Goal: Task Accomplishment & Management: Manage account settings

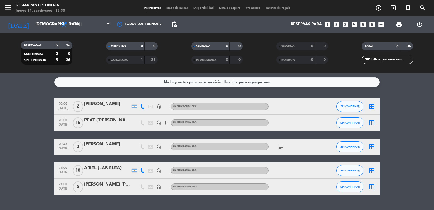
click at [42, 22] on input "[DEMOGRAPHIC_DATA] [DATE]" at bounding box center [59, 24] width 52 height 10
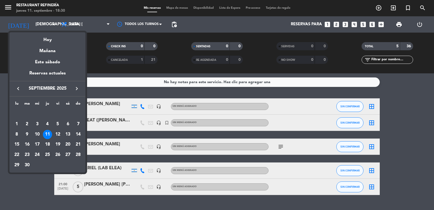
click at [51, 155] on div "25" at bounding box center [47, 154] width 9 height 9
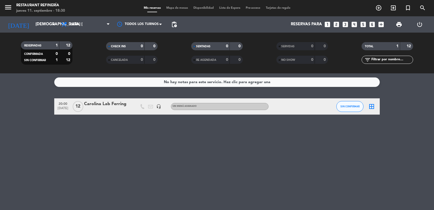
drag, startPoint x: 133, startPoint y: 106, endPoint x: 83, endPoint y: 101, distance: 51.0
click at [83, 101] on div "20:00 [DATE] Carolina Lab Ferring headset_mic Sin menú asignado SIN CONFIRMAR b…" at bounding box center [216, 106] width 325 height 16
copy div "Carolina Lab Ferring"
click at [33, 24] on input "[DEMOGRAPHIC_DATA] [DATE]" at bounding box center [59, 24] width 52 height 10
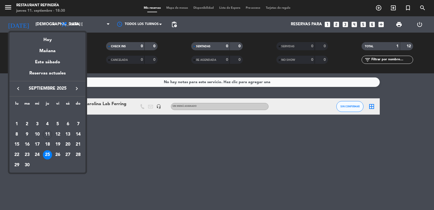
click at [75, 91] on icon "keyboard_arrow_right" at bounding box center [76, 88] width 7 height 7
click at [48, 155] on div "23" at bounding box center [47, 154] width 9 height 9
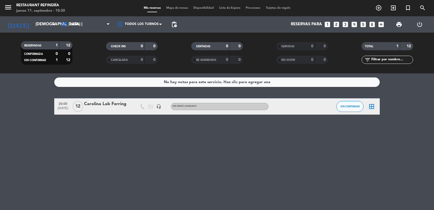
type input "[DEMOGRAPHIC_DATA] [DATE]"
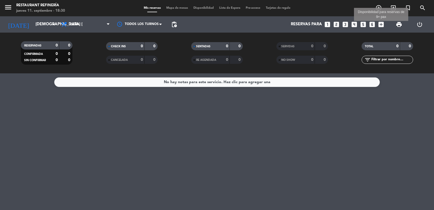
click at [382, 24] on icon "add_box" at bounding box center [380, 24] width 7 height 7
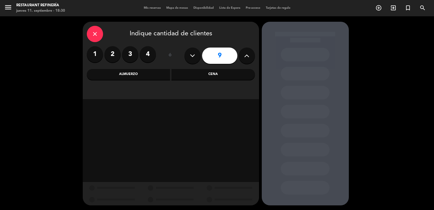
click at [250, 58] on button at bounding box center [247, 55] width 16 height 16
click at [249, 58] on icon at bounding box center [246, 56] width 5 height 8
type input "12"
click at [237, 69] on div "Cena" at bounding box center [212, 74] width 83 height 11
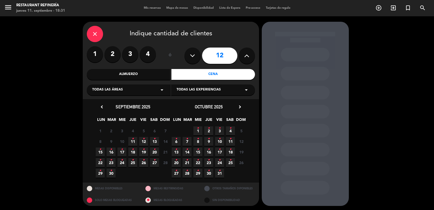
click at [209, 163] on icon "•" at bounding box center [209, 159] width 2 height 9
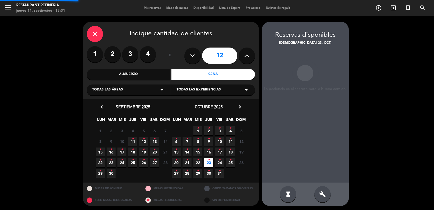
scroll to position [1, 0]
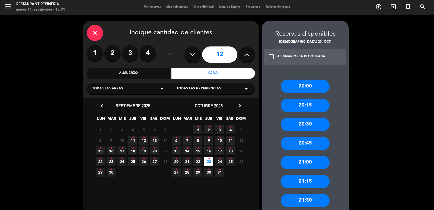
click at [300, 86] on div "20:00" at bounding box center [305, 86] width 49 height 14
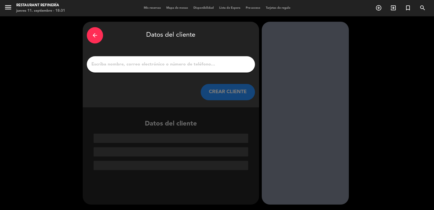
click at [118, 64] on input "1" at bounding box center [171, 64] width 160 height 8
paste input "Carolina Lab Ferring"
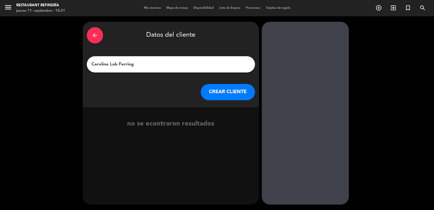
type input "Carolina Lab Ferring"
click at [226, 90] on button "CREAR CLIENTE" at bounding box center [228, 92] width 54 height 16
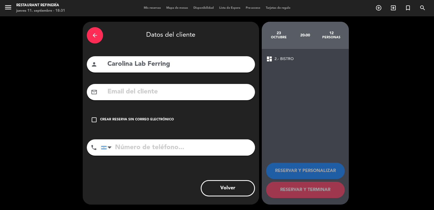
click at [143, 117] on div "Crear reserva sin correo electrónico" at bounding box center [137, 119] width 74 height 5
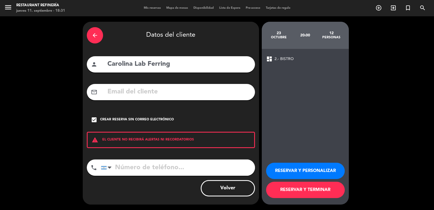
click at [301, 197] on button "RESERVAR Y TERMINAR" at bounding box center [305, 189] width 79 height 16
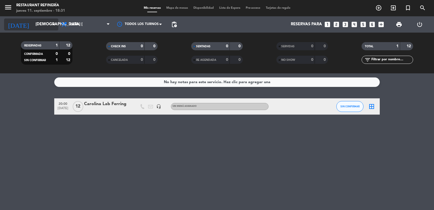
click at [37, 21] on input "[DEMOGRAPHIC_DATA] [DATE]" at bounding box center [59, 24] width 52 height 10
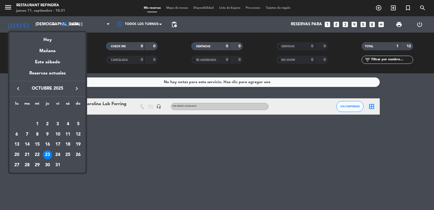
click at [18, 88] on icon "keyboard_arrow_left" at bounding box center [18, 88] width 7 height 7
click at [50, 153] on div "25" at bounding box center [47, 154] width 9 height 9
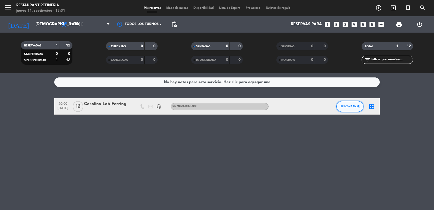
click at [360, 105] on button "SIN CONFIRMAR" at bounding box center [349, 106] width 27 height 11
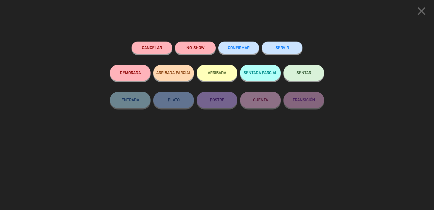
click at [155, 46] on button "Cancelar" at bounding box center [151, 47] width 41 height 12
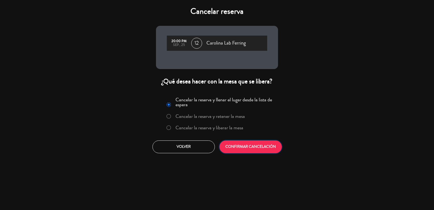
click at [259, 147] on button "CONFIRMAR CANCELACIÓN" at bounding box center [250, 146] width 62 height 13
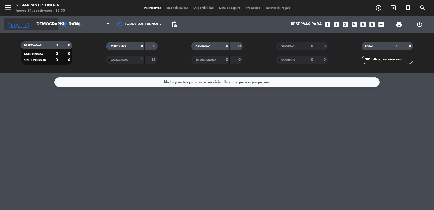
click at [47, 25] on input "[DEMOGRAPHIC_DATA] [DATE]" at bounding box center [59, 24] width 52 height 10
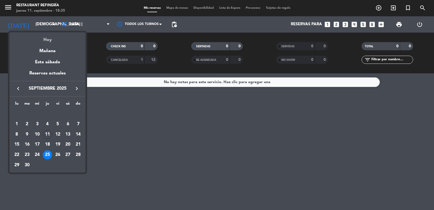
click at [49, 41] on div "Hoy" at bounding box center [47, 37] width 76 height 11
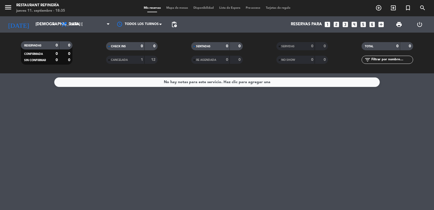
type input "[DEMOGRAPHIC_DATA] [DATE]"
